Goal: Task Accomplishment & Management: Manage account settings

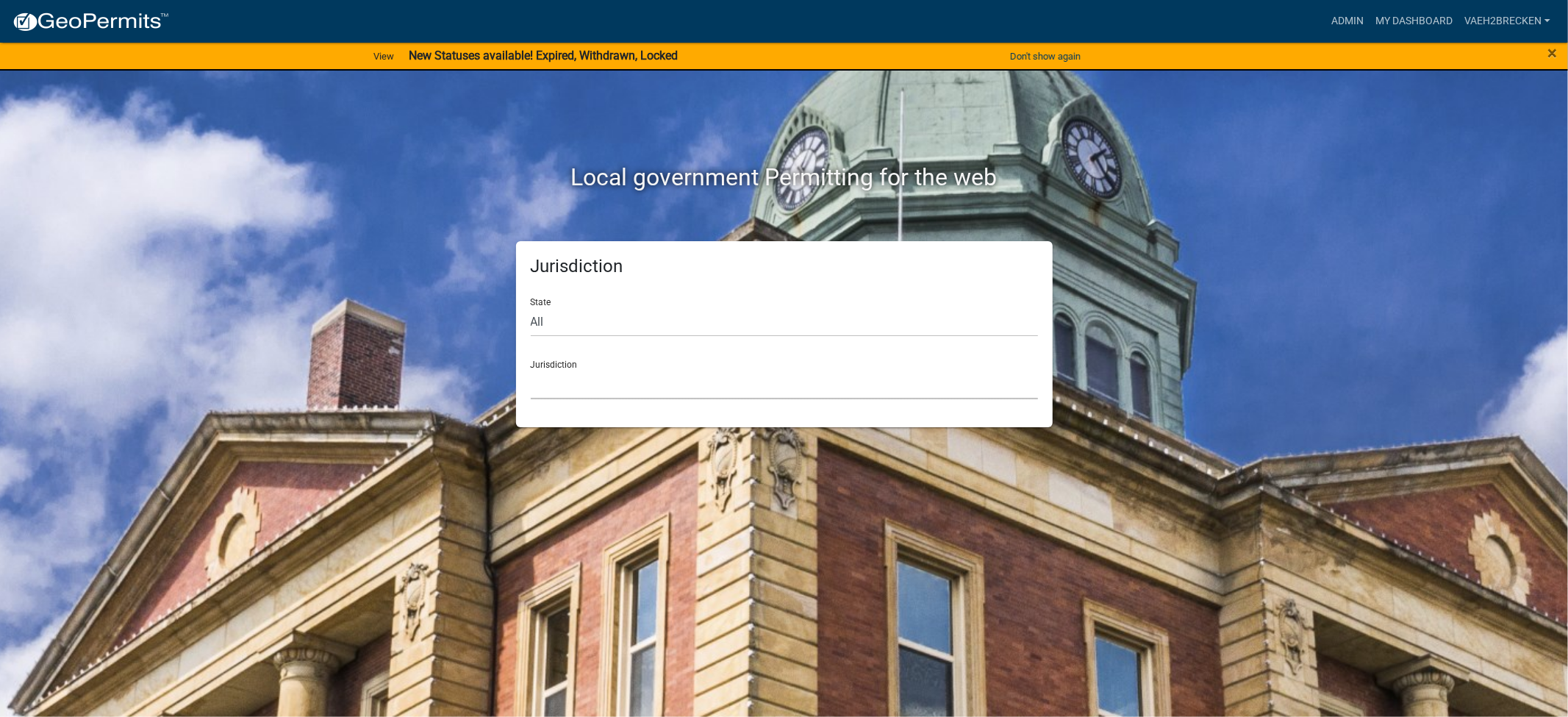
click at [609, 393] on select "[GEOGRAPHIC_DATA], [US_STATE] [GEOGRAPHIC_DATA], [US_STATE][PERSON_NAME][GEOGRA…" at bounding box center [785, 384] width 508 height 30
click at [387, 216] on div "Local government Permitting for the web" at bounding box center [784, 147] width 838 height 188
click at [1351, 18] on link "Admin" at bounding box center [1347, 21] width 44 height 28
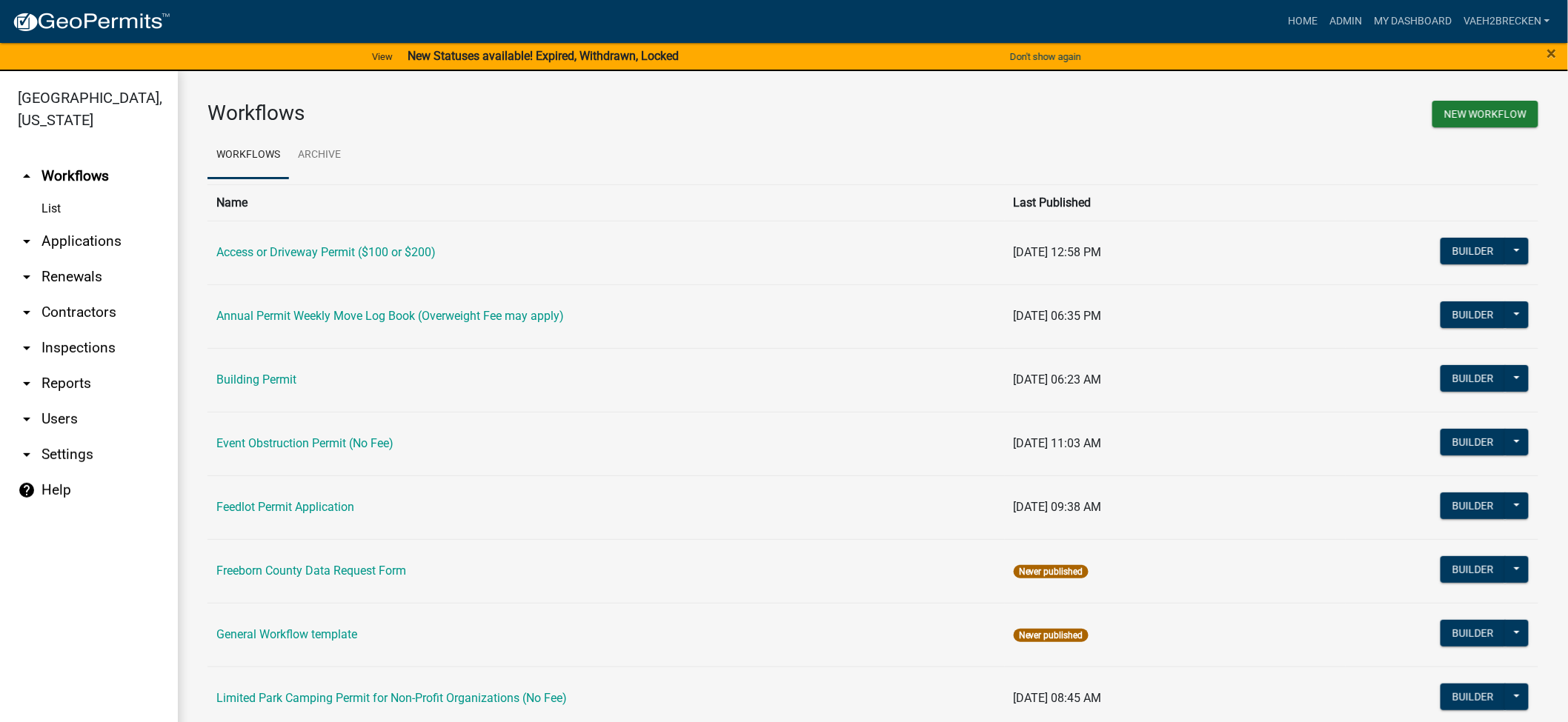
click at [61, 173] on link "arrow_drop_up Workflows" at bounding box center [89, 176] width 178 height 35
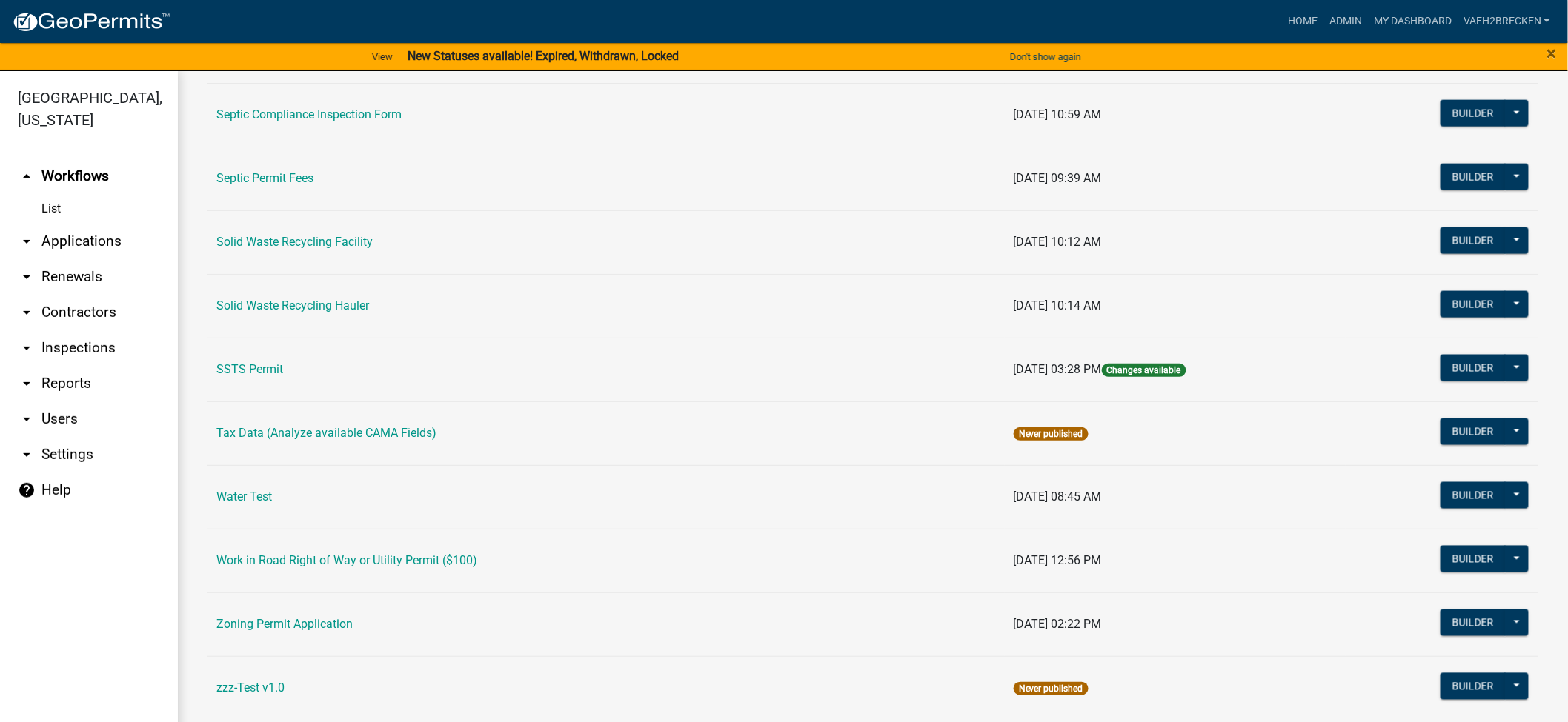
scroll to position [923, 0]
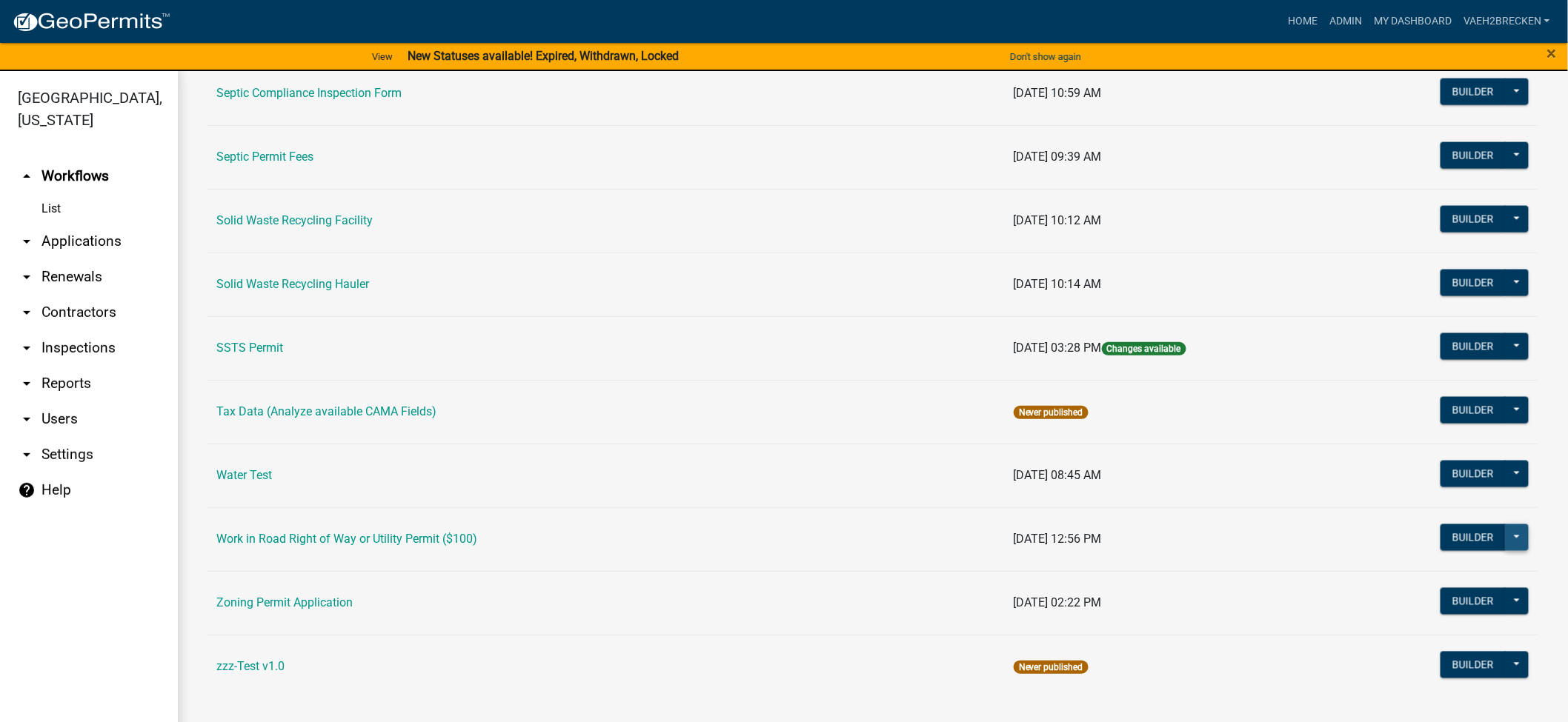
click at [1505, 538] on button at bounding box center [1516, 537] width 23 height 26
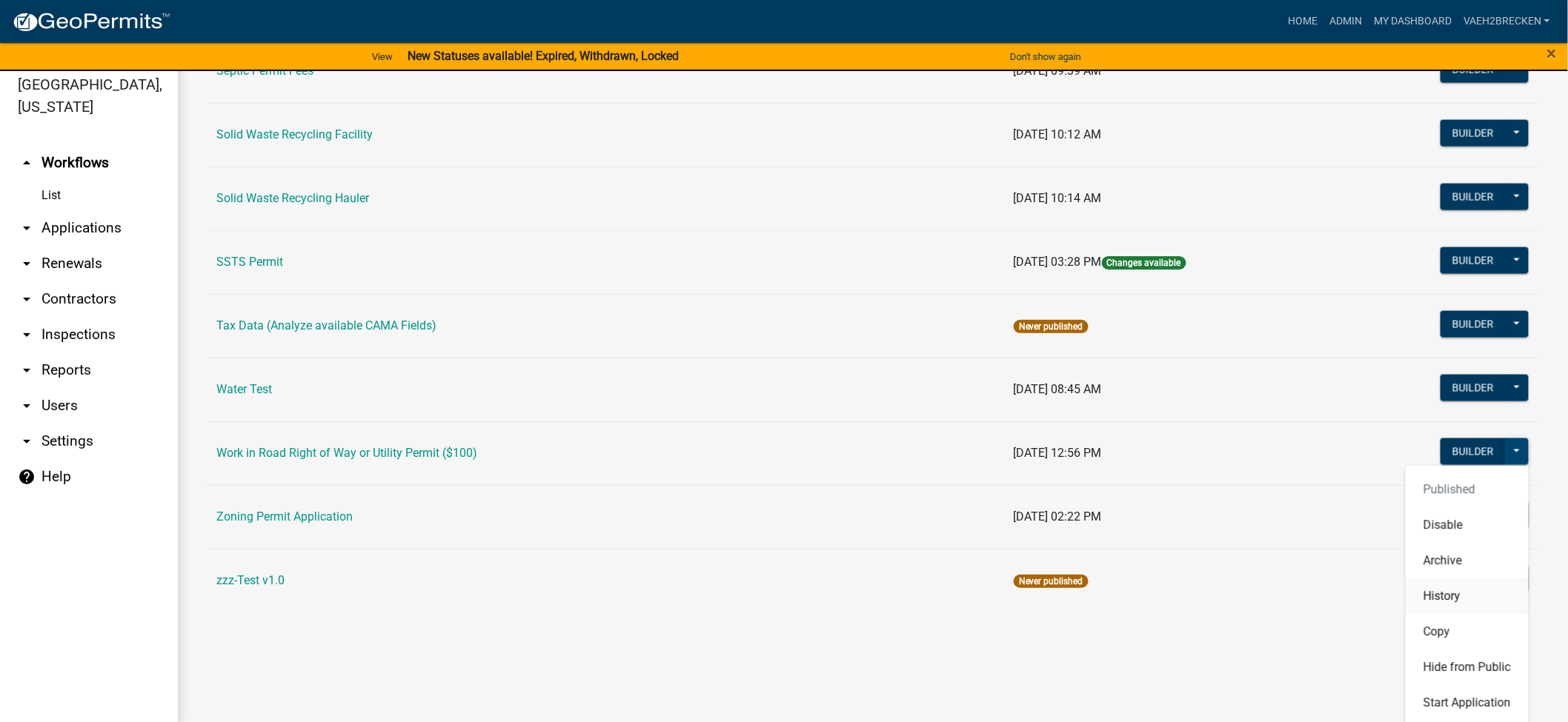
scroll to position [18, 0]
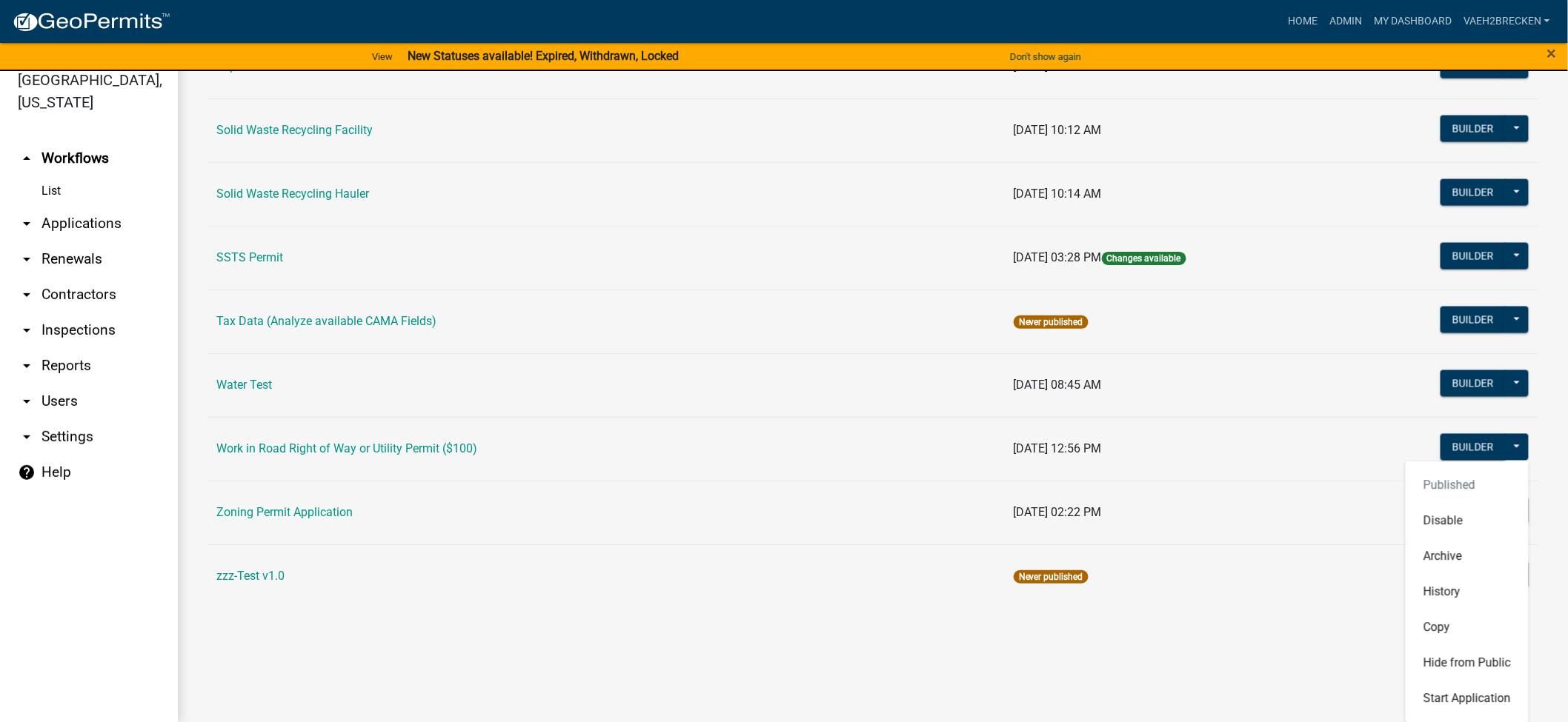
click at [1290, 446] on td "[DATE] 12:56 PM" at bounding box center [1175, 449] width 342 height 63
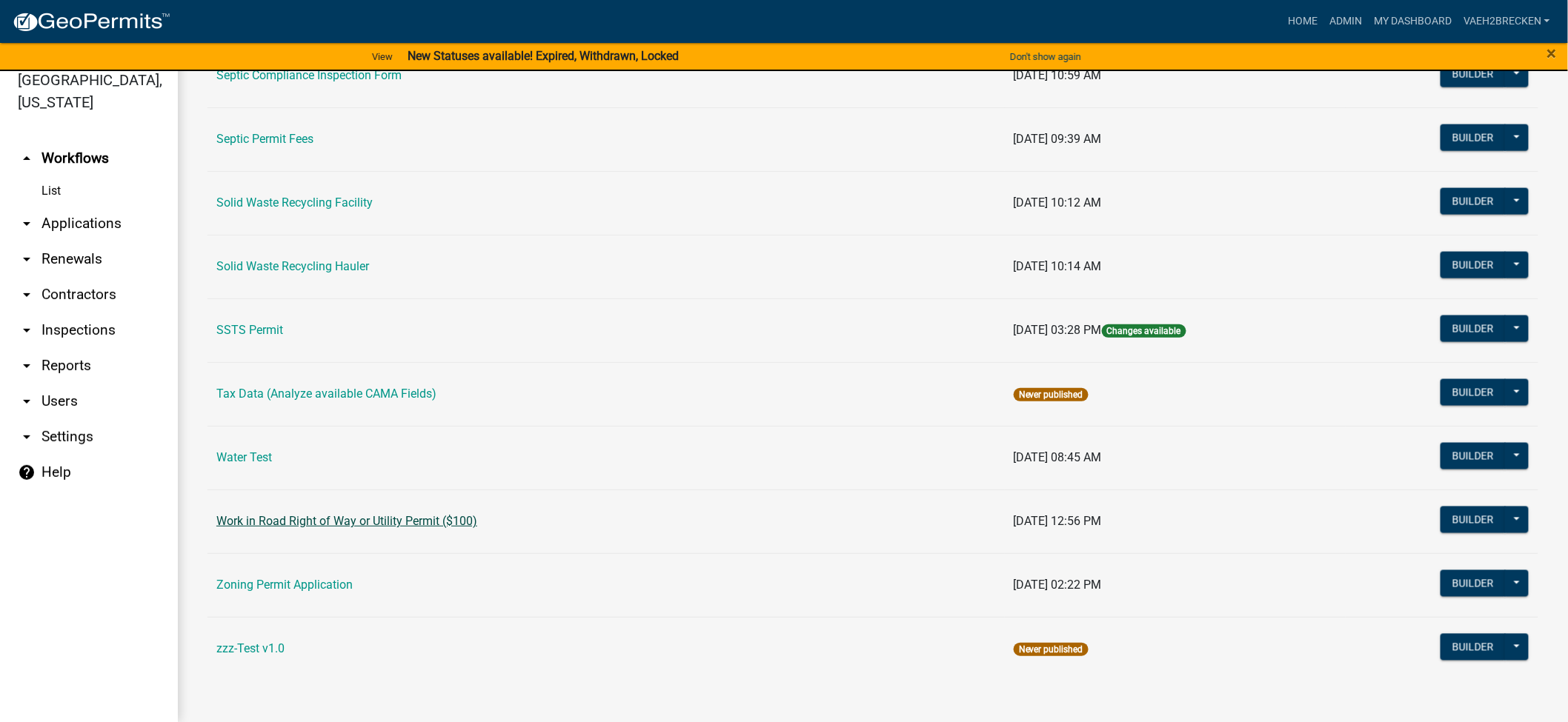
click at [272, 521] on link "Work in Road Right of Way or Utility Permit ($100)" at bounding box center [347, 521] width 261 height 14
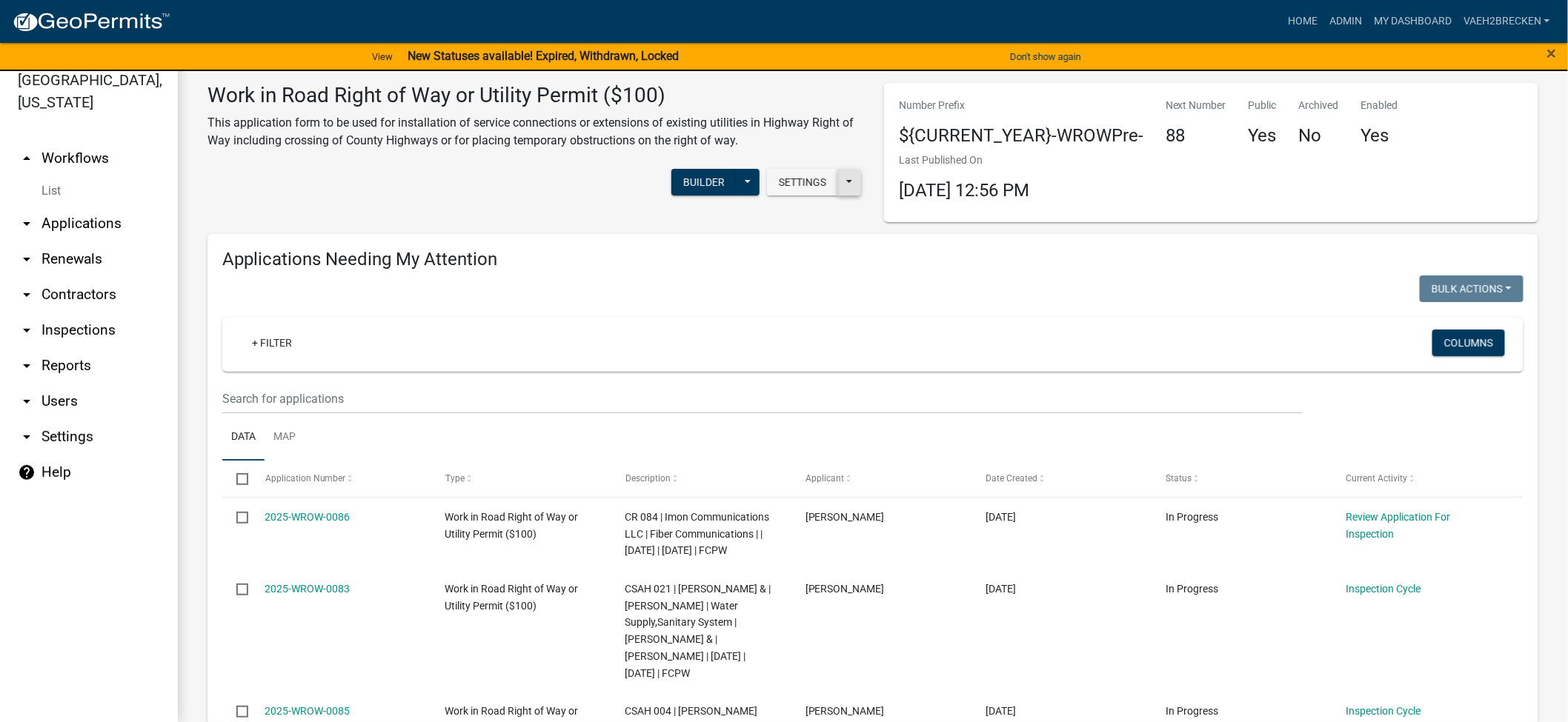
click at [841, 179] on button at bounding box center [849, 182] width 23 height 26
click at [598, 197] on div "Settings Start Application URL Start Application URL With Parcel ID Builder Pub…" at bounding box center [534, 184] width 676 height 45
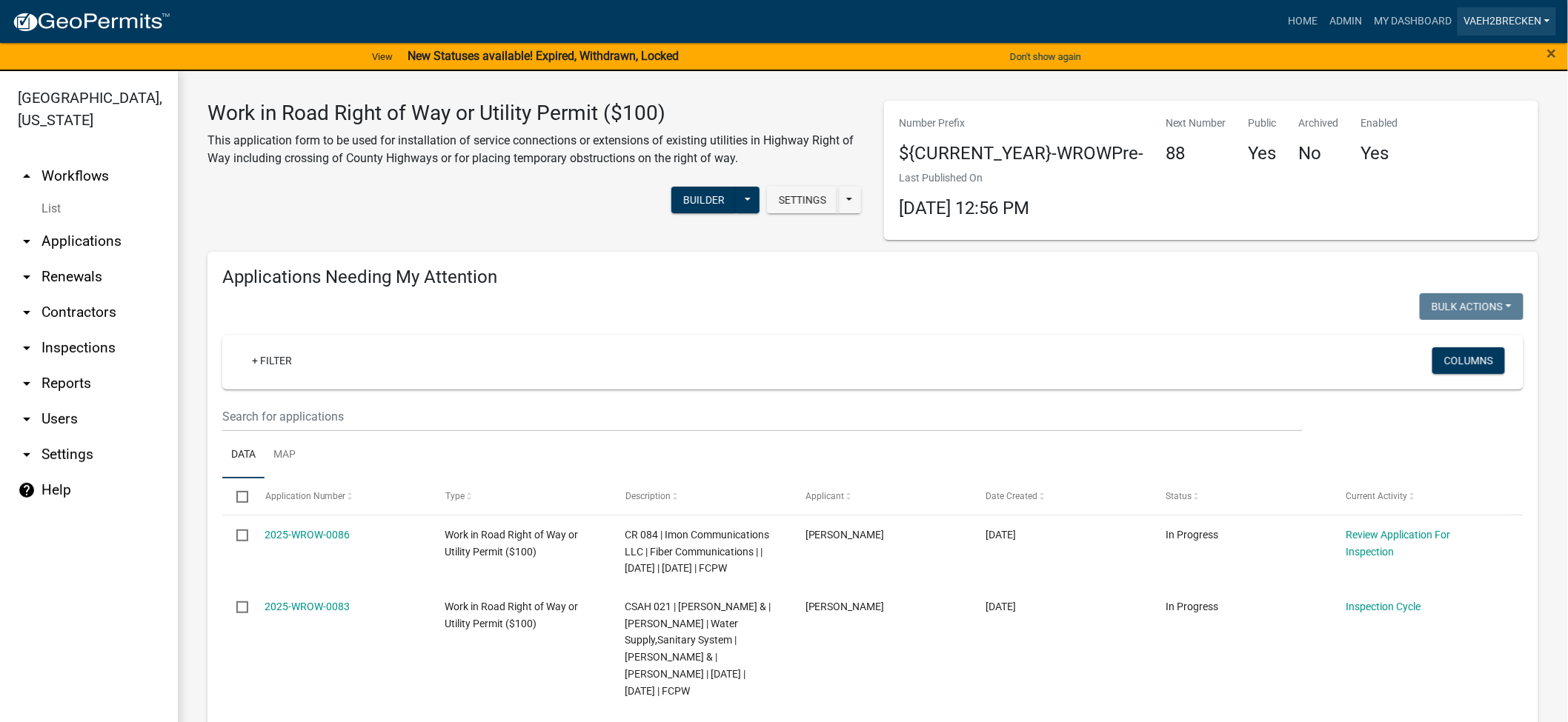
click at [1542, 20] on link "vaeh2Brecken" at bounding box center [1506, 21] width 99 height 28
click at [1487, 60] on link "Admin" at bounding box center [1496, 60] width 118 height 35
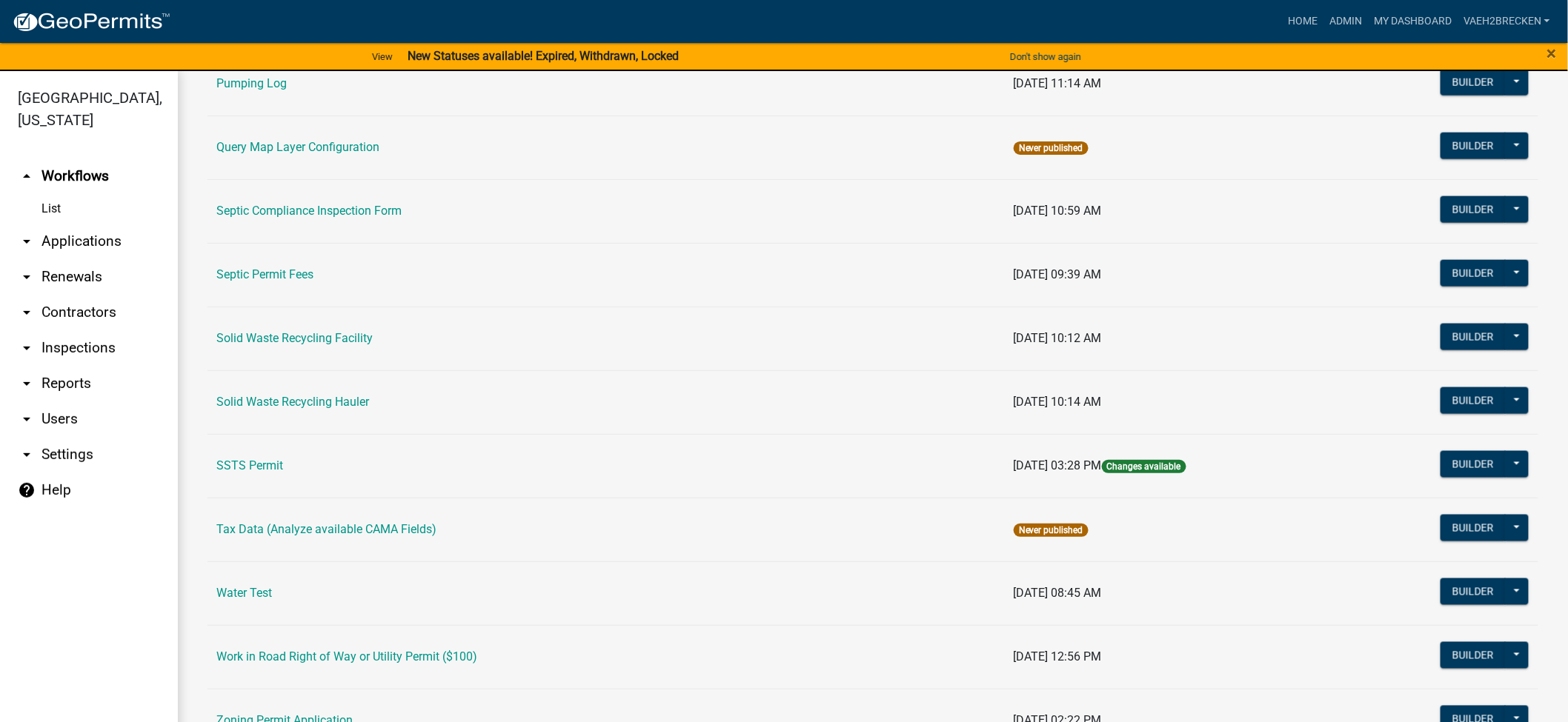
scroll to position [923, 0]
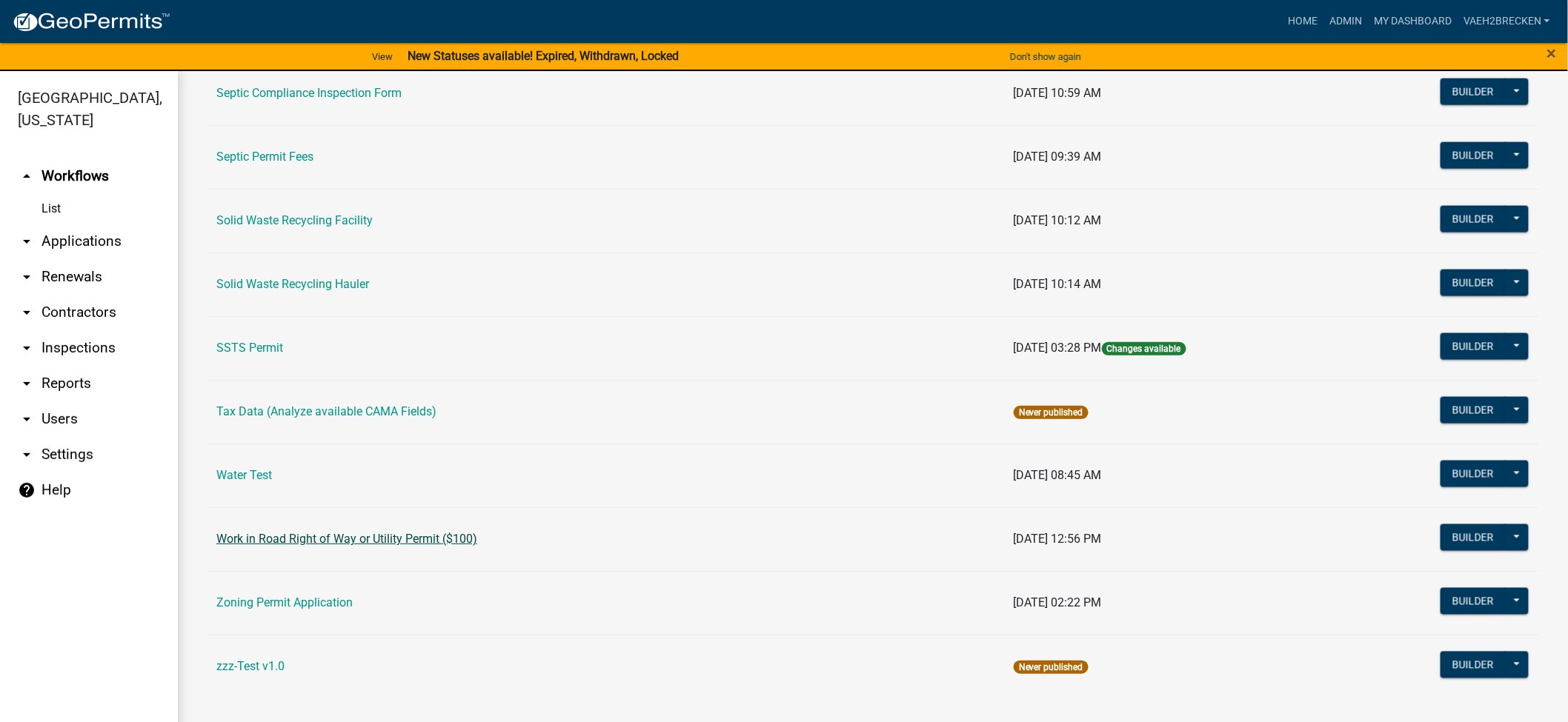
click at [417, 539] on link "Work in Road Right of Way or Utility Permit ($100)" at bounding box center [347, 539] width 261 height 14
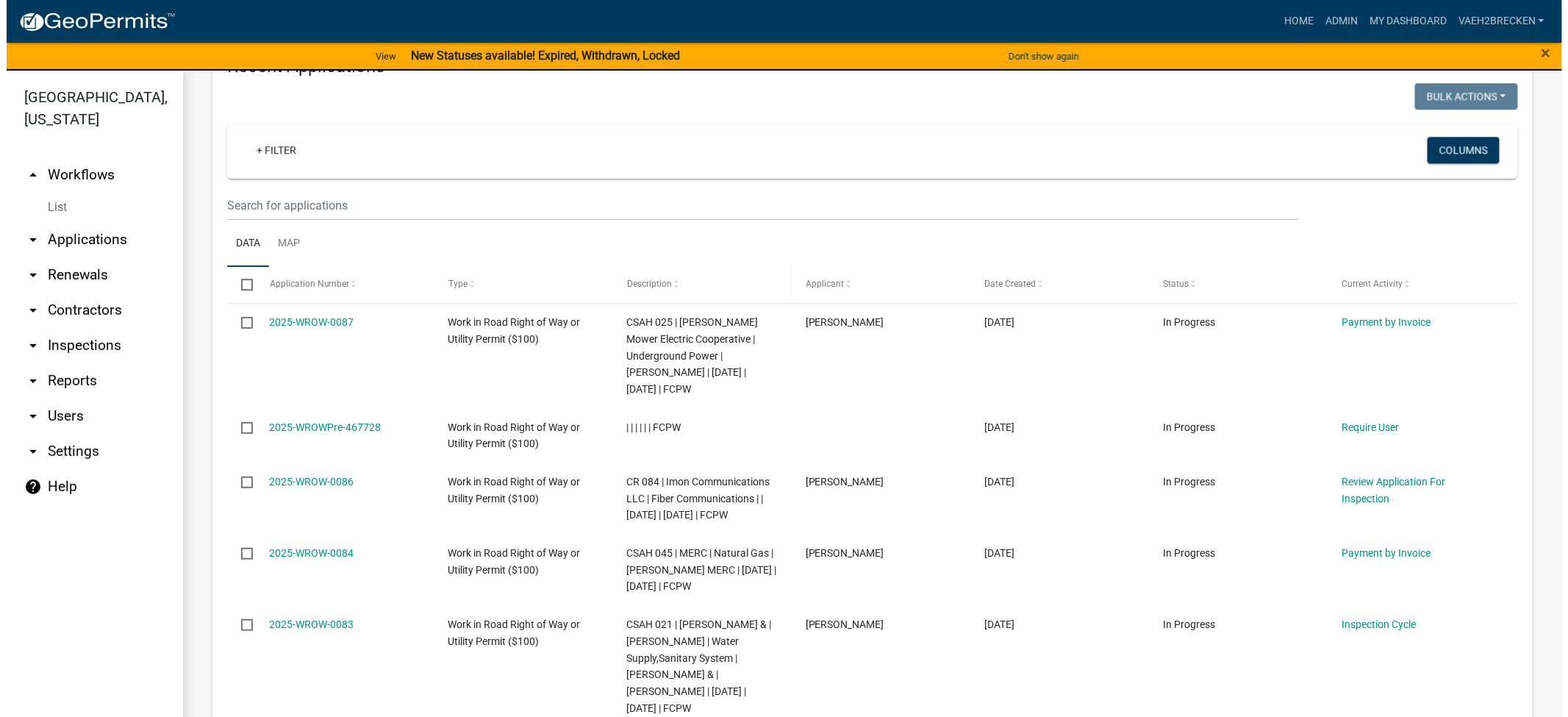
scroll to position [1635, 0]
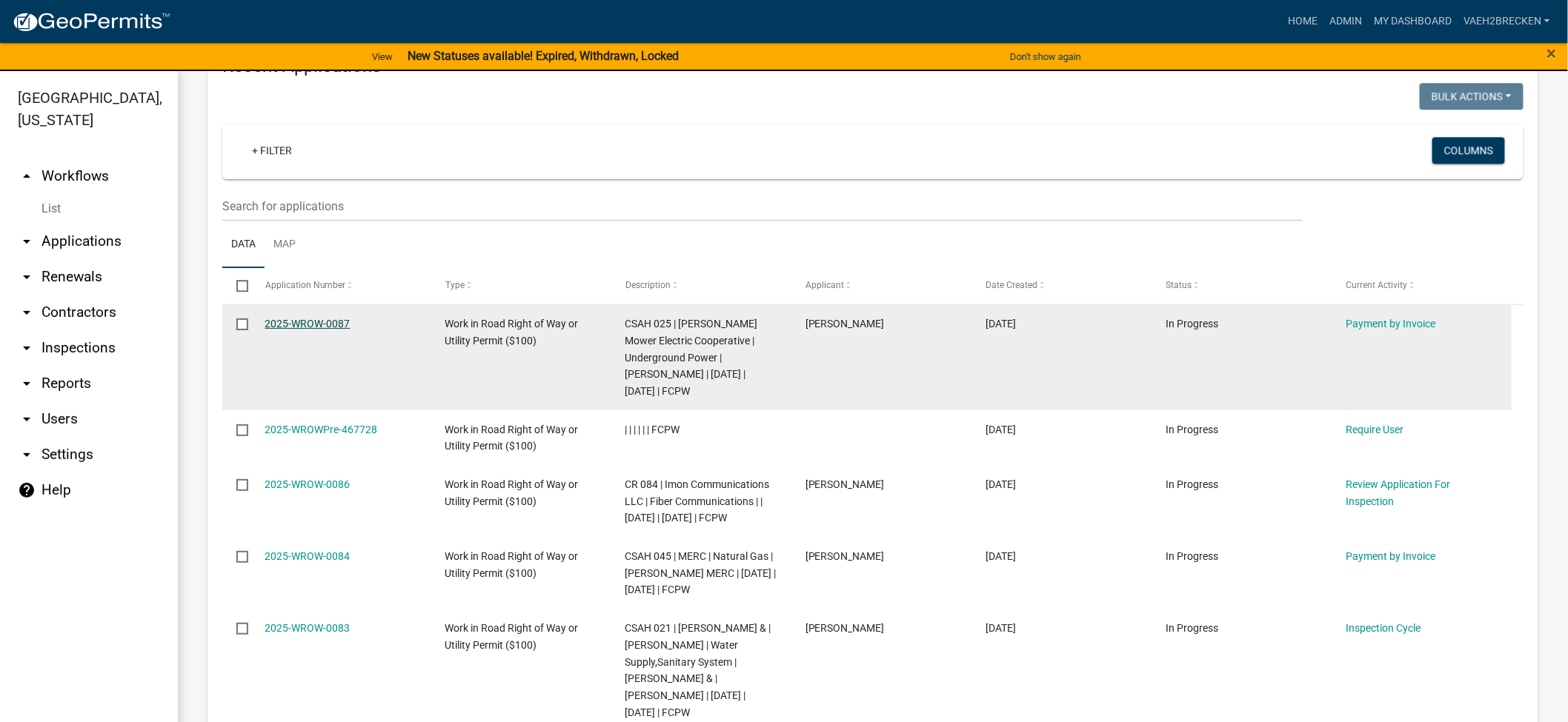
click at [327, 330] on link "2025-WROW-0087" at bounding box center [308, 324] width 85 height 12
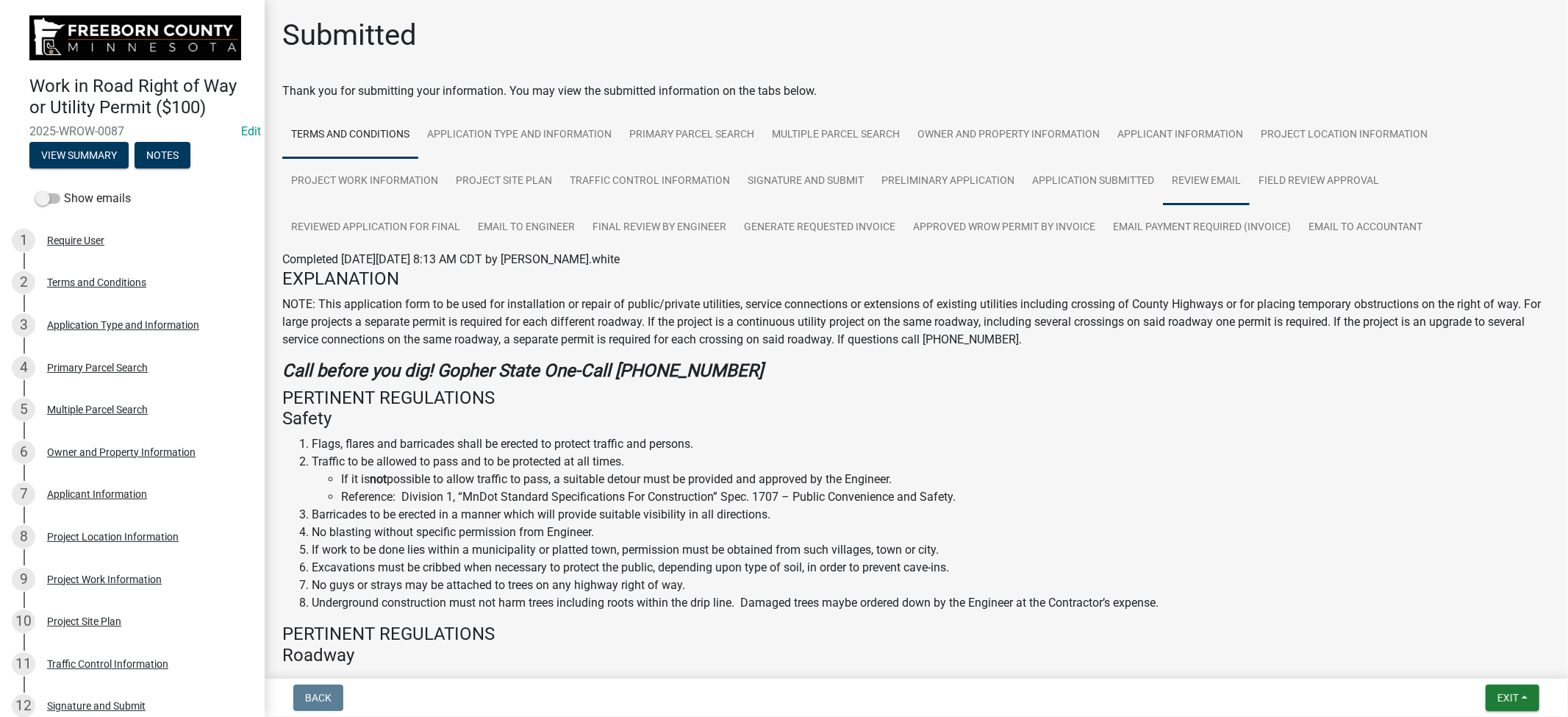
click at [1209, 181] on link "Review Email" at bounding box center [1206, 181] width 87 height 47
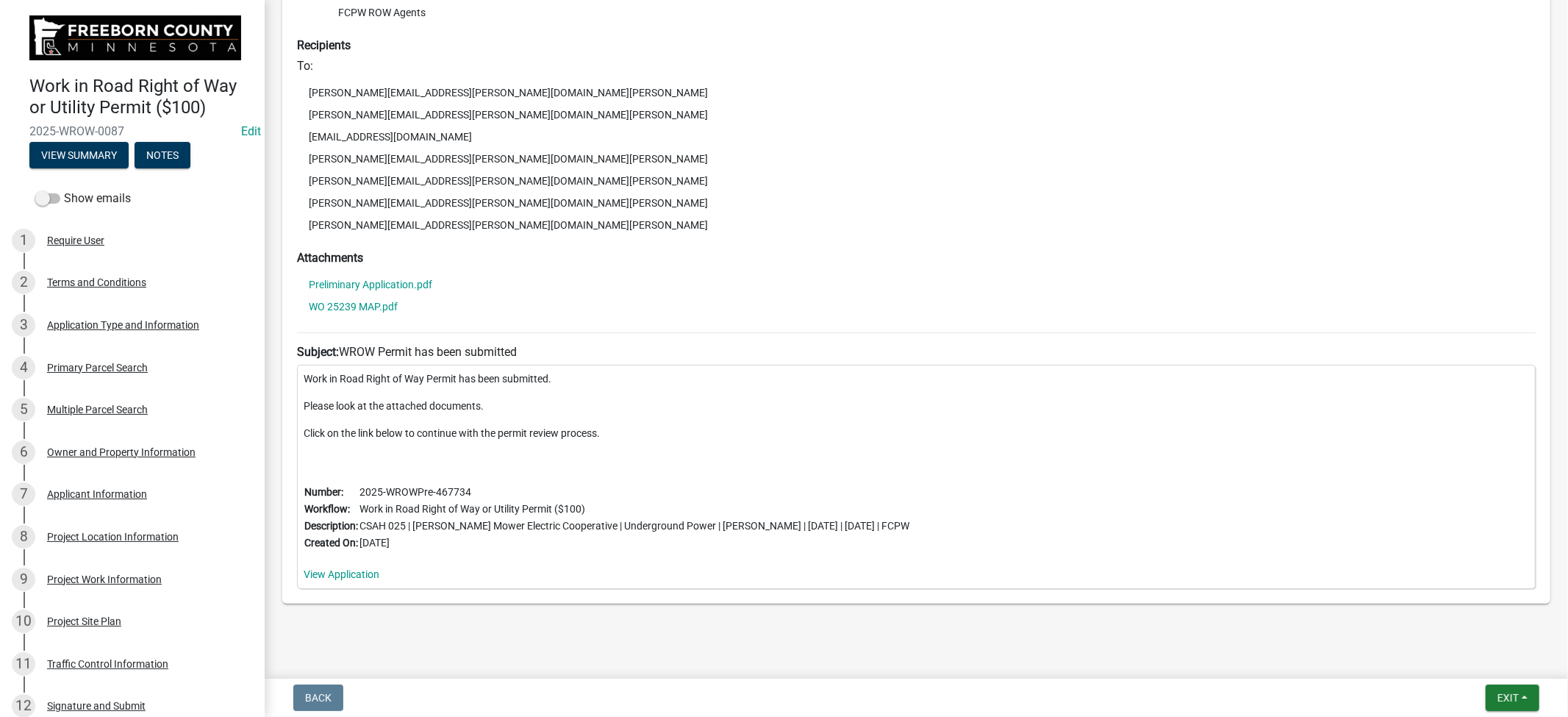
scroll to position [435, 0]
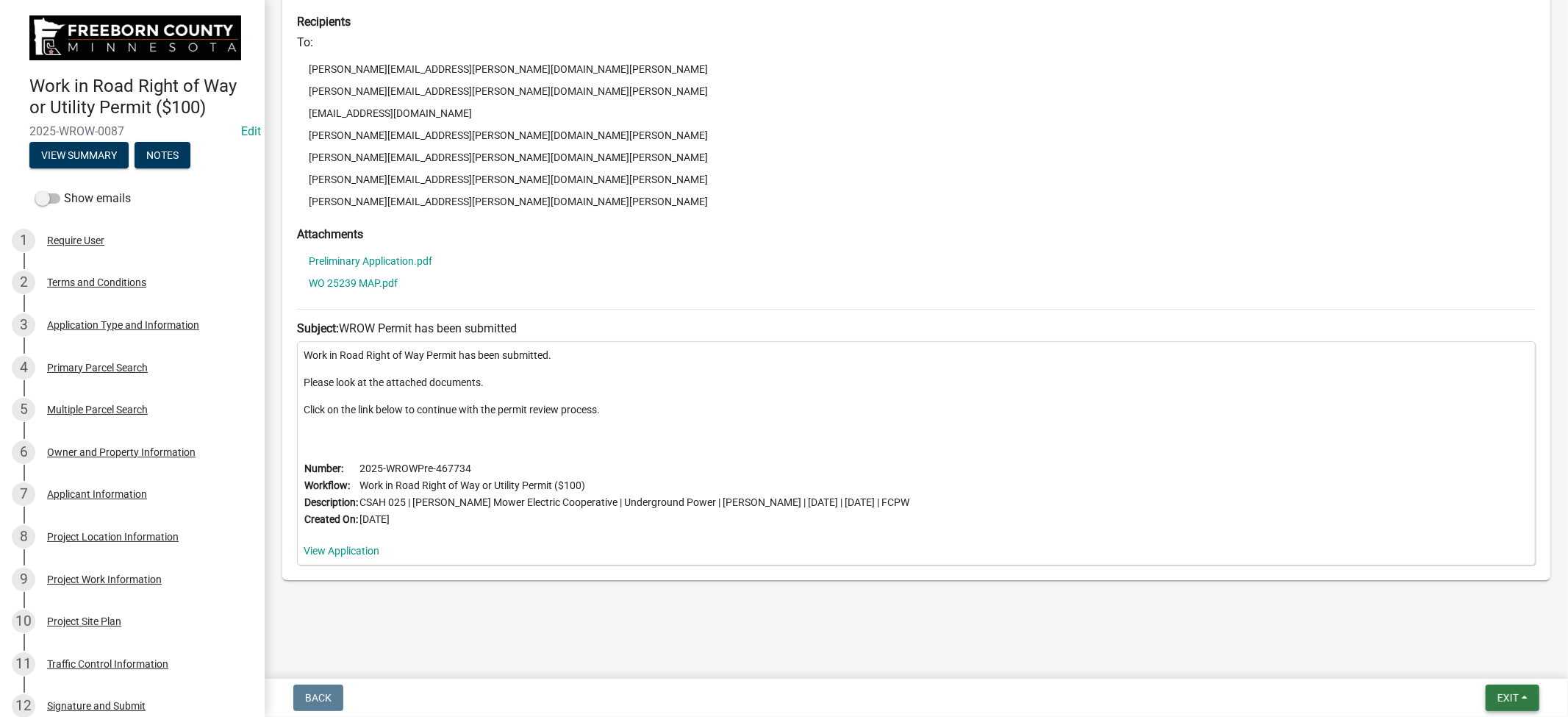
click at [1530, 698] on button "Exit" at bounding box center [1513, 698] width 54 height 26
click at [1240, 628] on div "Submitted Thank you for submitting your information. You may view the submitted…" at bounding box center [916, 105] width 1290 height 1047
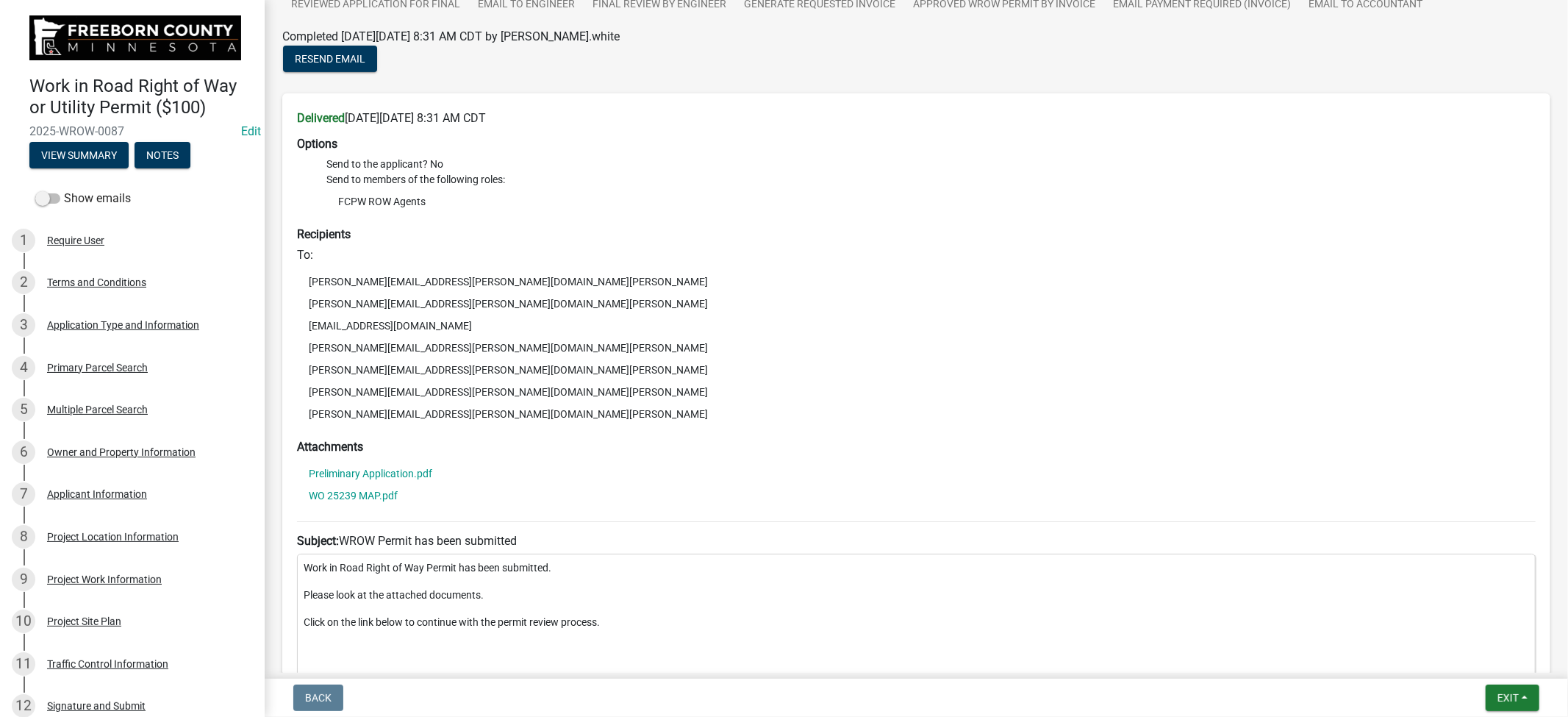
scroll to position [108, 0]
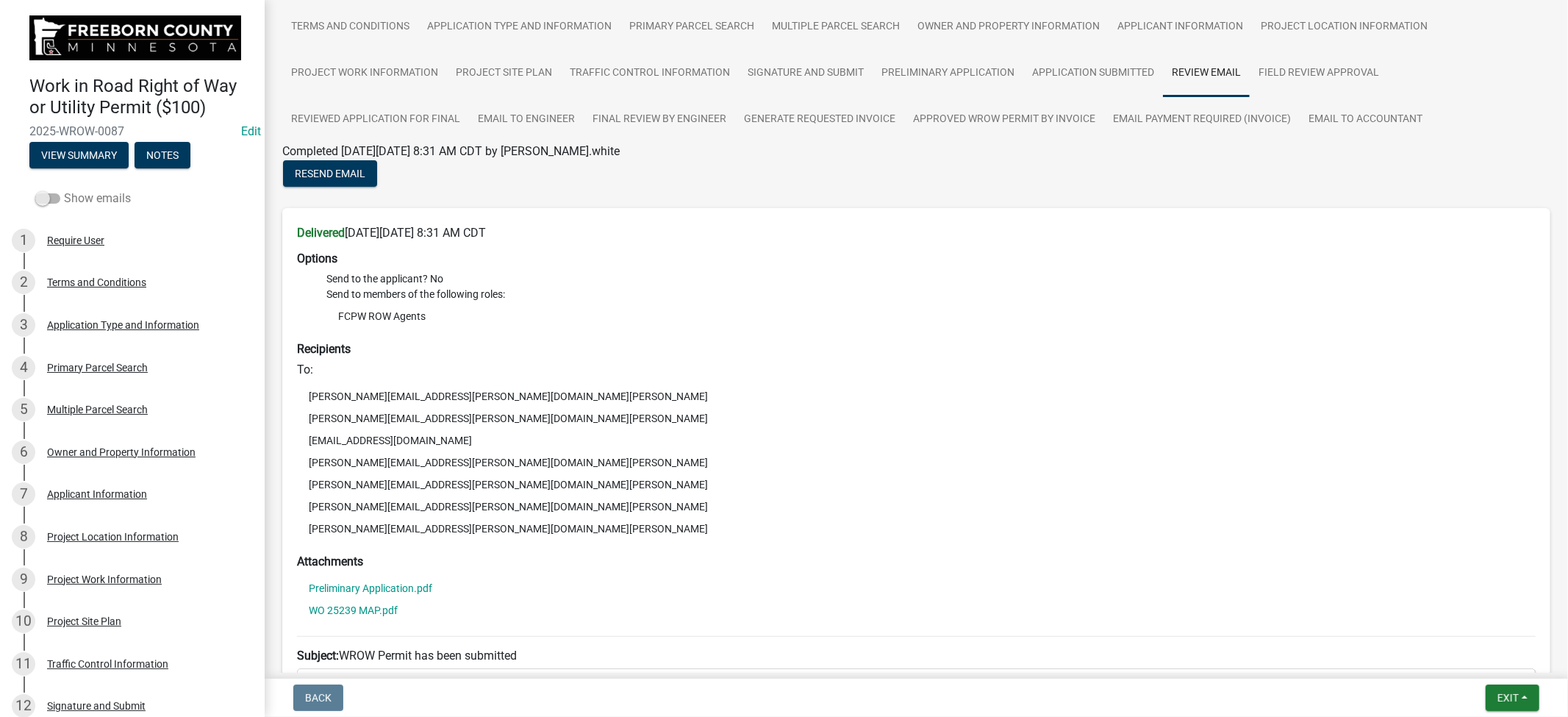
click at [46, 197] on span at bounding box center [47, 199] width 25 height 10
click at [64, 190] on input "Show emails" at bounding box center [64, 190] width 0 height 0
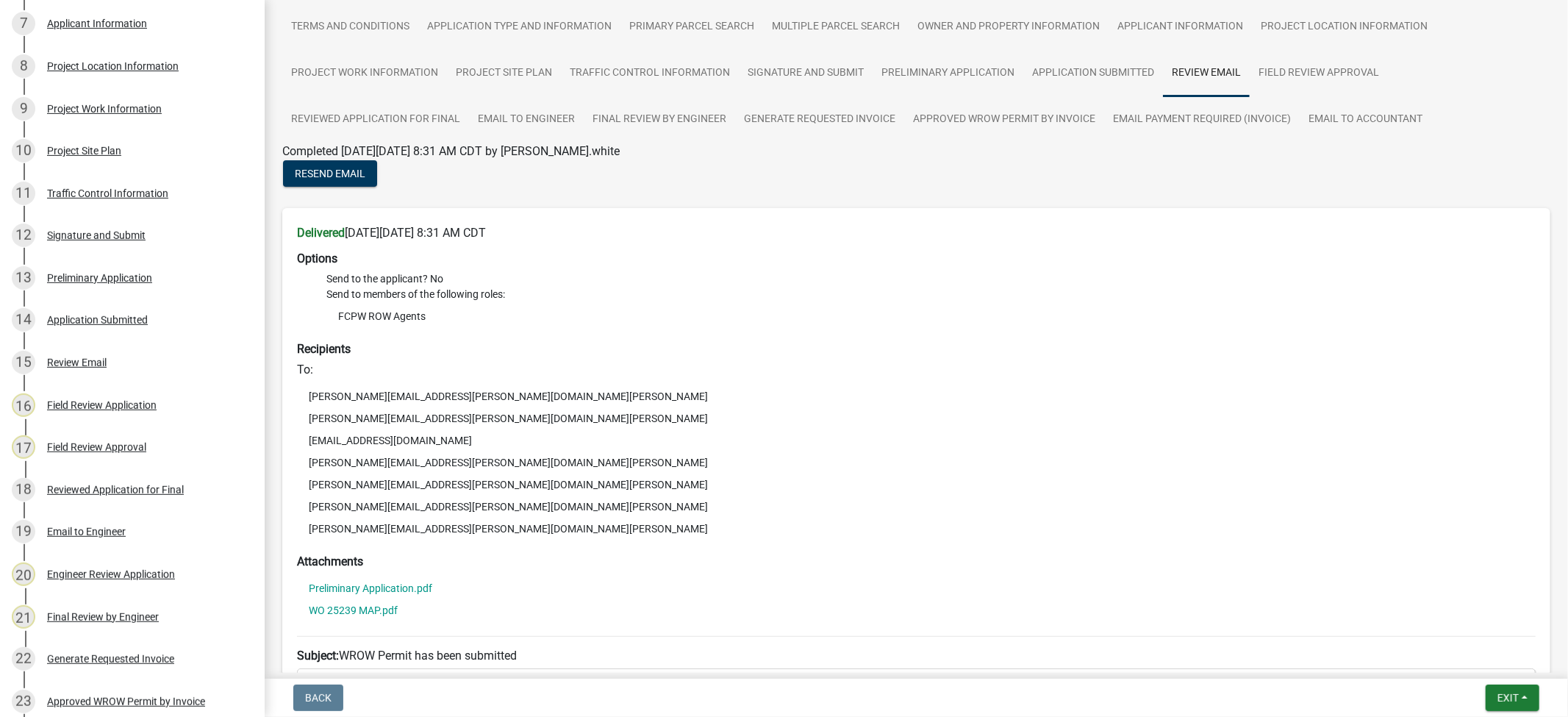
scroll to position [907, 0]
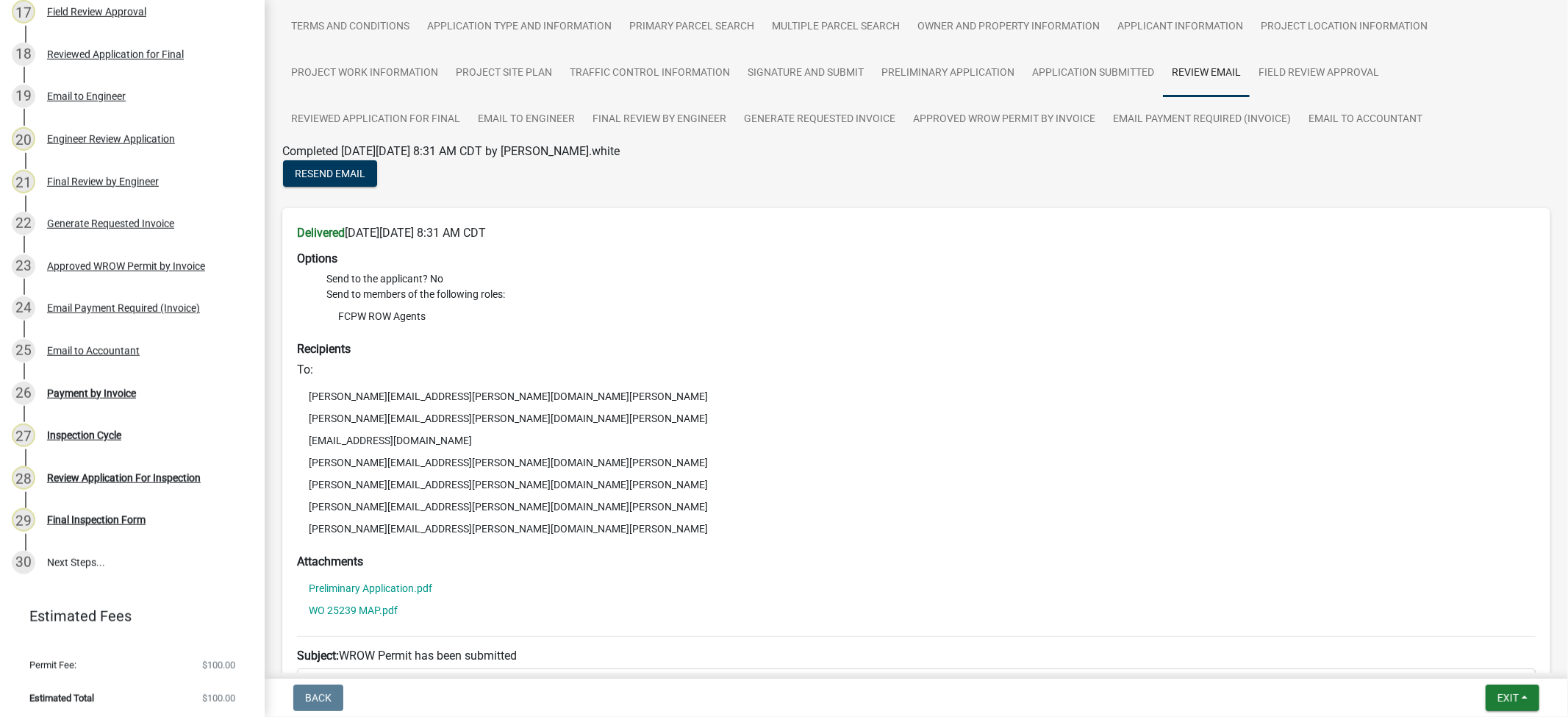
click at [561, 289] on li "Send to members of the following roles: FCPW ROW Agents" at bounding box center [931, 309] width 1209 height 43
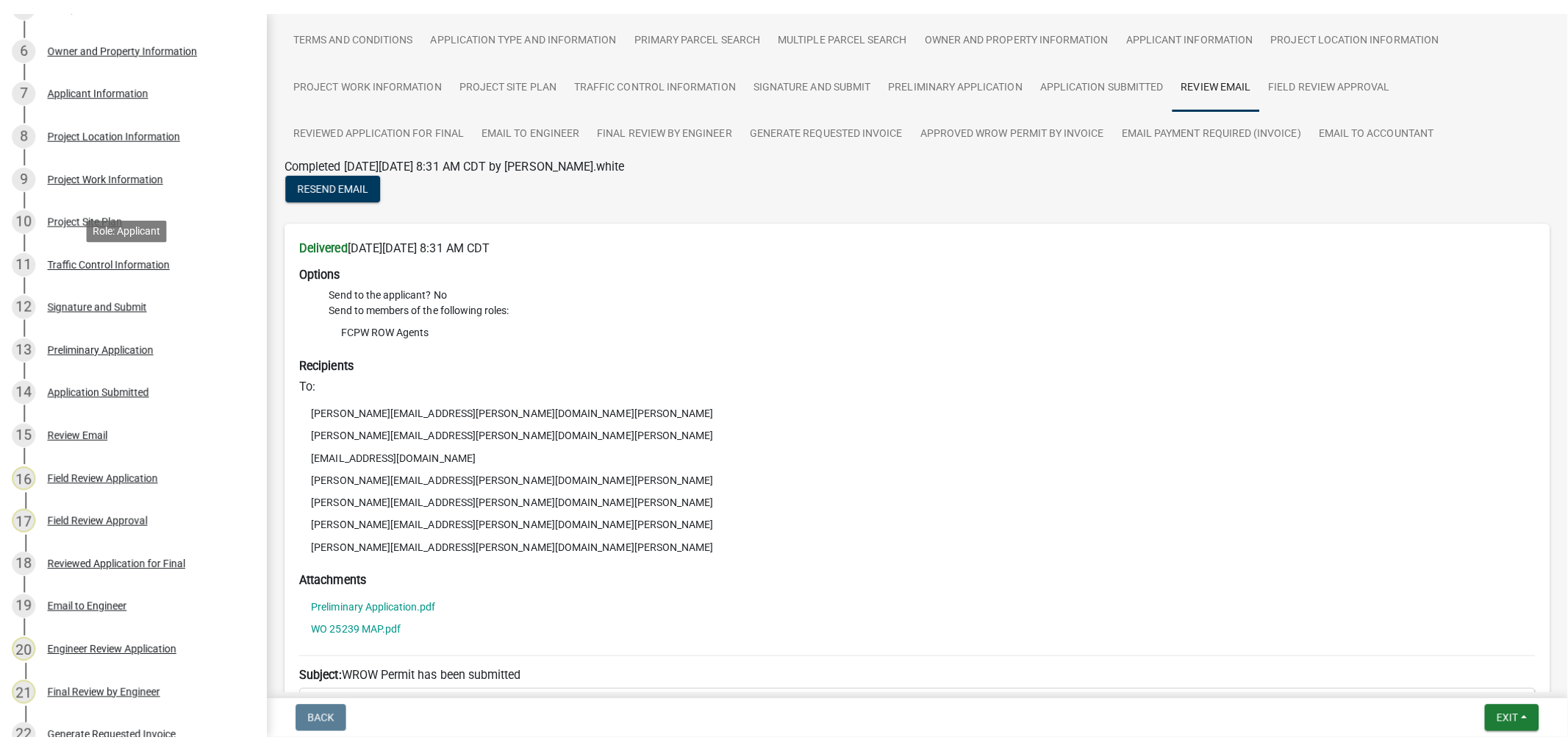
scroll to position [0, 0]
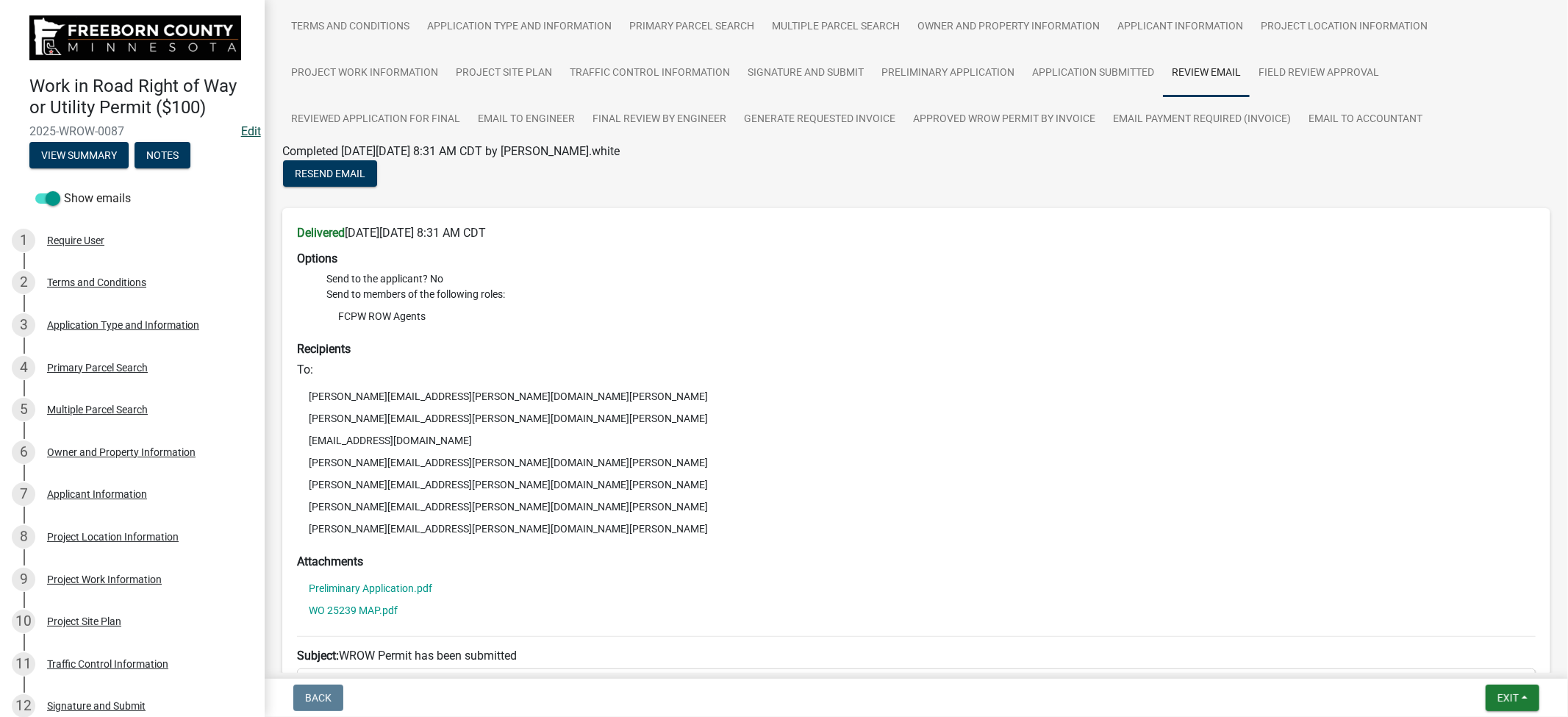
click at [241, 129] on link "Edit" at bounding box center [251, 131] width 20 height 14
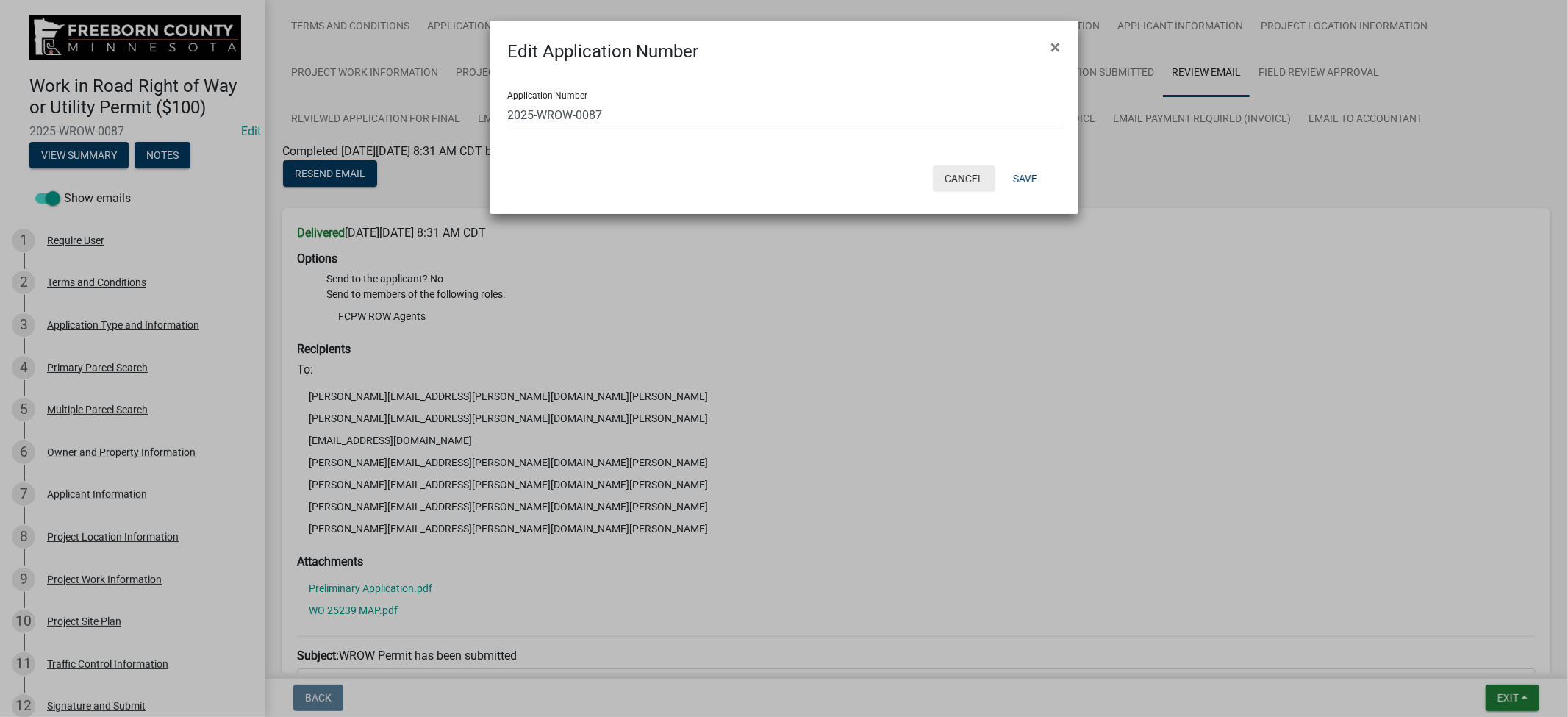
click at [982, 175] on button "Cancel" at bounding box center [964, 178] width 62 height 26
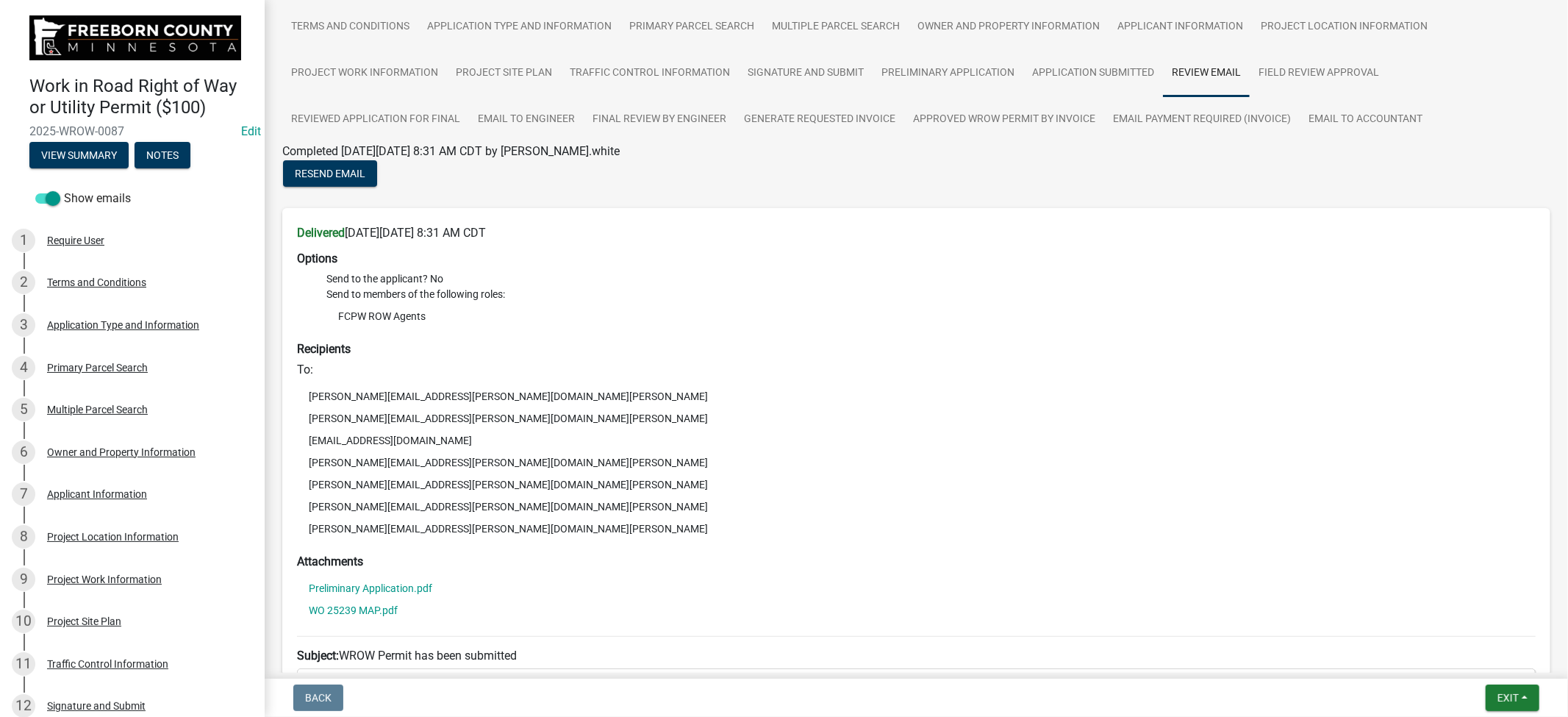
click at [645, 302] on li "Send to members of the following roles: FCPW ROW Agents" at bounding box center [931, 309] width 1209 height 43
